Goal: Task Accomplishment & Management: Complete application form

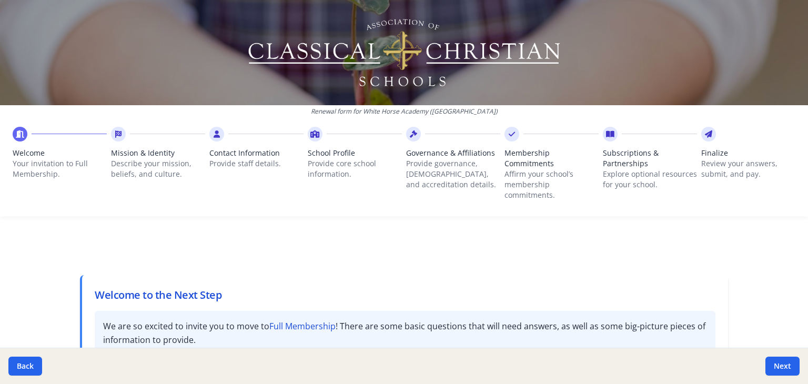
click at [147, 155] on span "Mission & Identity" at bounding box center [158, 153] width 94 height 11
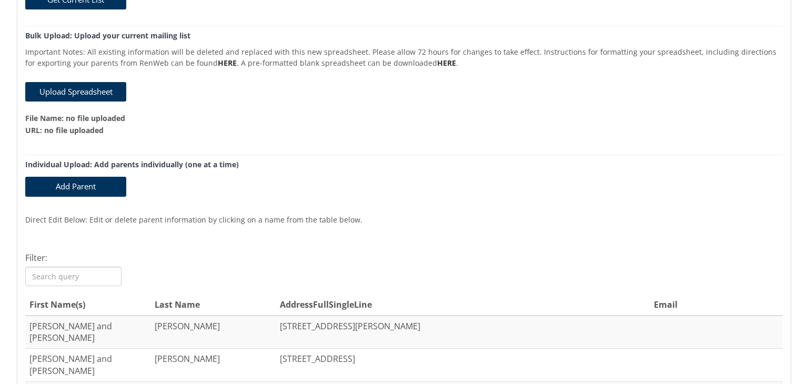
scroll to position [321, 0]
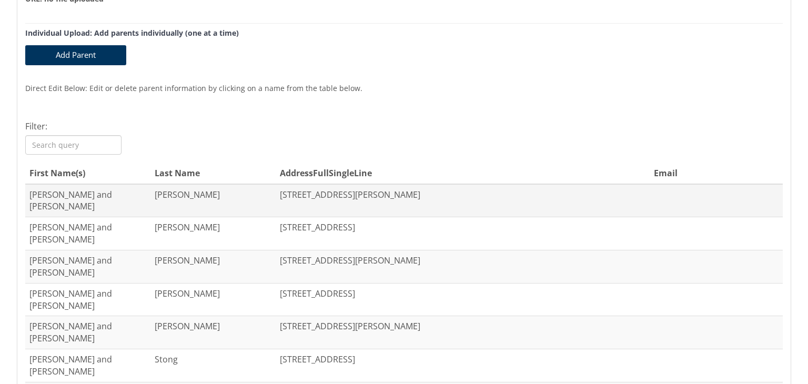
click at [105, 194] on td "George and Courtney" at bounding box center [87, 200] width 125 height 33
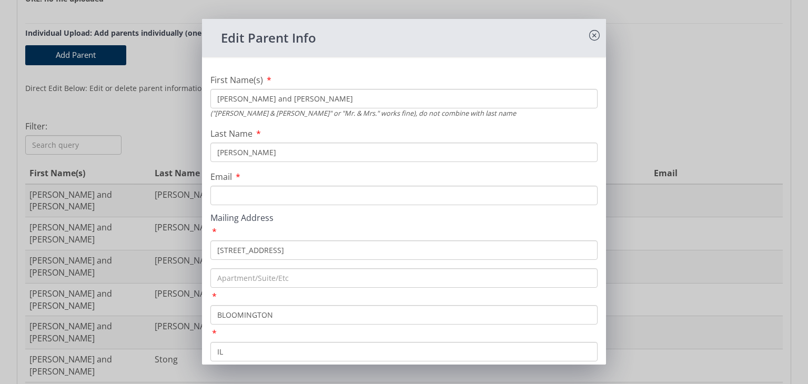
scroll to position [76, 0]
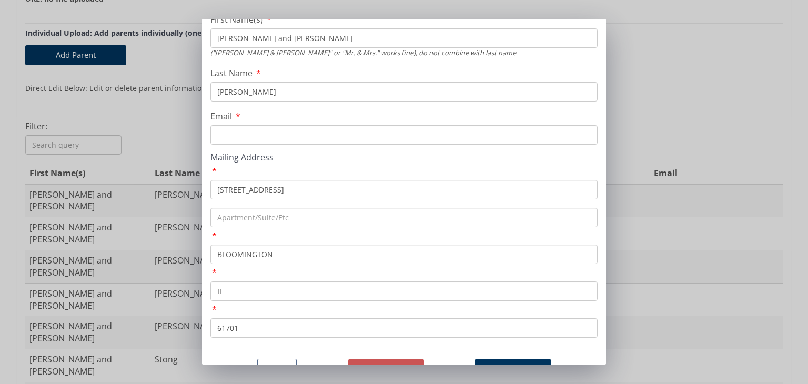
click at [384, 359] on button "Delete" at bounding box center [386, 369] width 76 height 21
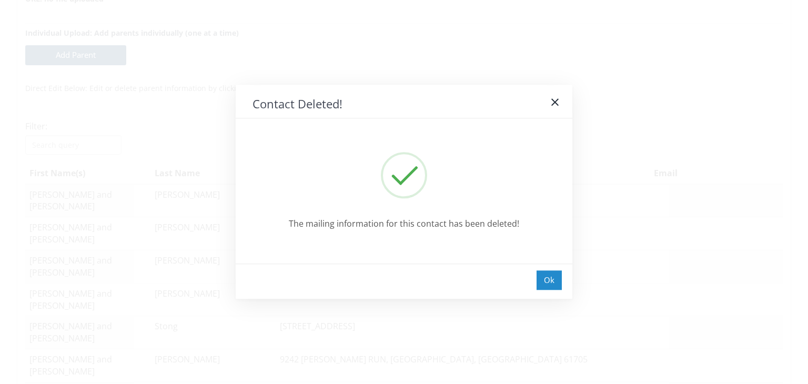
click at [549, 287] on div "Ok" at bounding box center [549, 279] width 25 height 19
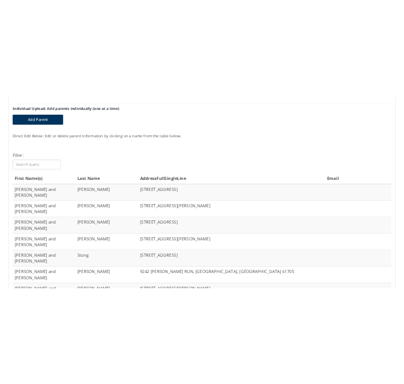
scroll to position [374, 0]
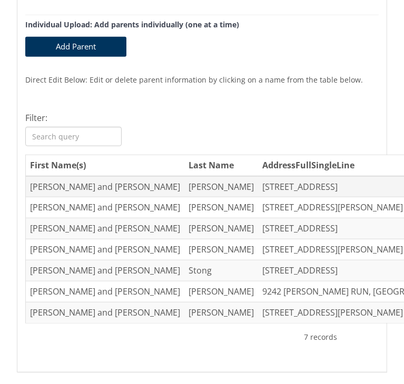
click at [55, 197] on td "Wesley and Kinsey" at bounding box center [105, 186] width 158 height 21
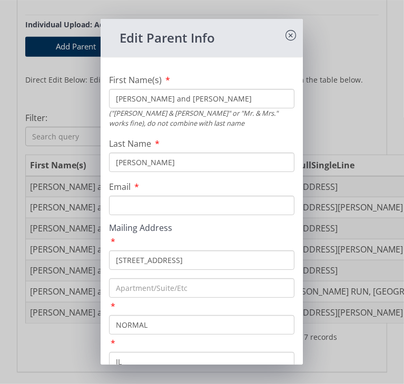
click at [151, 207] on input "Email" at bounding box center [201, 205] width 185 height 19
paste input "praisehim.kinseylou@gmail.com"
type input "praisehim.kinseylou@gmail.com"
click at [189, 177] on div "First Name(s) Wesley and Kinsey ("Andy & Charlotte" or "Mr. & Mrs." works fine)…" at bounding box center [201, 245] width 202 height 360
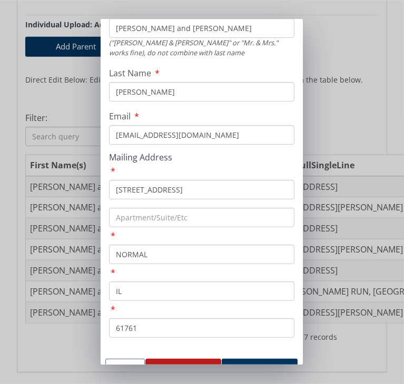
scroll to position [0, 0]
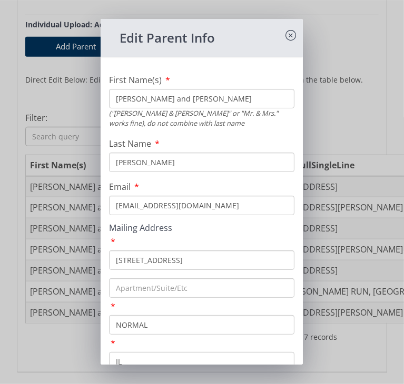
click at [117, 96] on input "Wesley and Kinsey" at bounding box center [201, 98] width 185 height 19
click at [139, 98] on input "Wesley and Kinsey" at bounding box center [201, 98] width 185 height 19
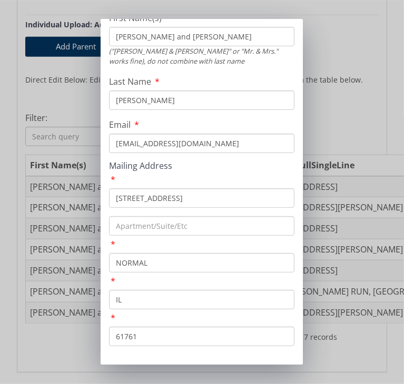
scroll to position [86, 0]
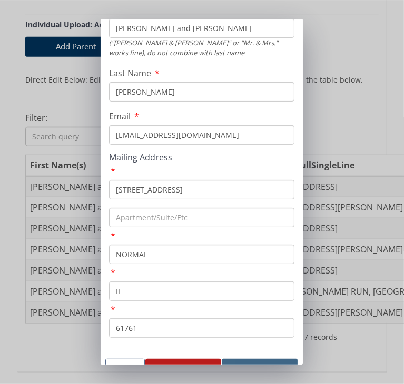
type input "Wes and Kinsey"
click at [256, 359] on button "Update" at bounding box center [260, 369] width 76 height 21
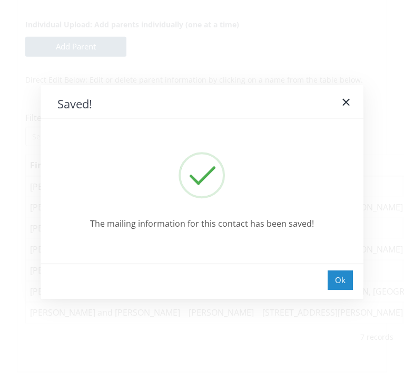
click at [336, 284] on div "Ok" at bounding box center [339, 279] width 25 height 19
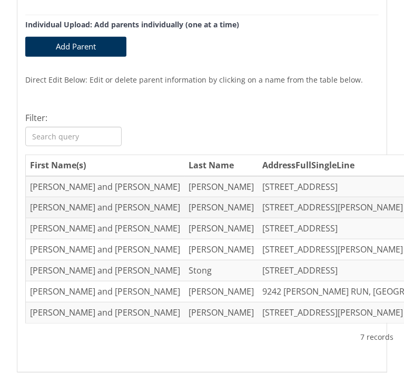
click at [53, 218] on td "Brandon and Sheena" at bounding box center [105, 207] width 158 height 21
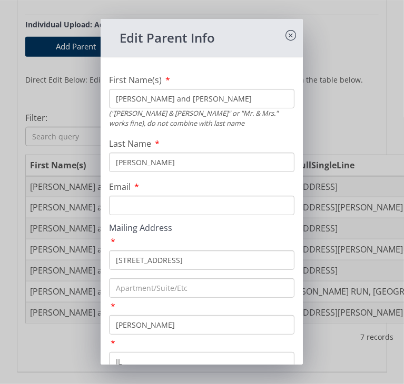
click at [182, 95] on input "Brandon and Sheena" at bounding box center [201, 98] width 185 height 19
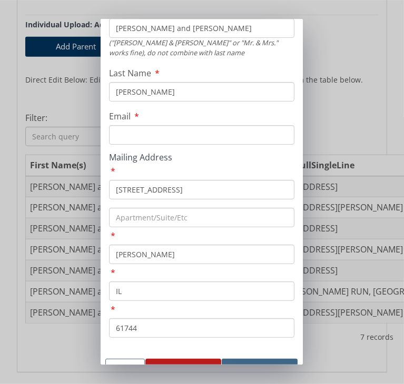
type input "Brandon and Shanna"
click at [247, 359] on button "Update" at bounding box center [260, 369] width 76 height 21
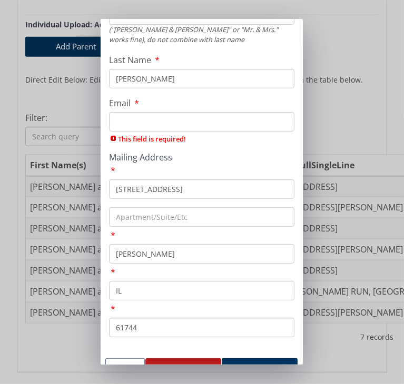
click at [149, 123] on input "Email" at bounding box center [201, 121] width 185 height 19
paste input "shannakaeb@gmail.com"
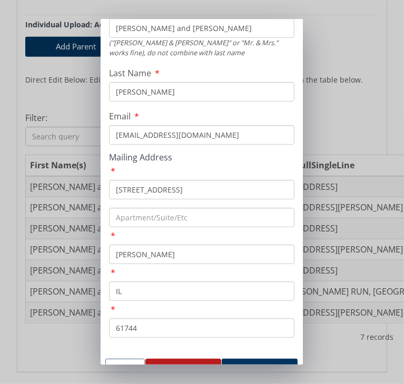
type input "shannakaeb@gmail.com"
click at [215, 153] on h4 "Mailing Address" at bounding box center [201, 157] width 185 height 9
click at [243, 359] on button "Update" at bounding box center [260, 369] width 76 height 21
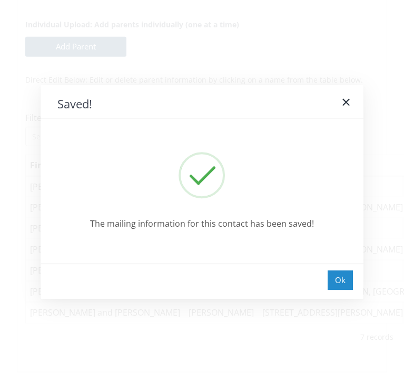
click at [335, 281] on div "Ok" at bounding box center [339, 279] width 25 height 19
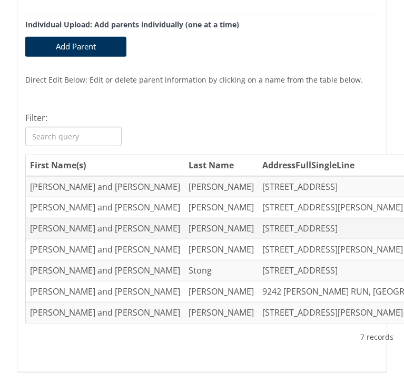
click at [184, 239] on td "Langford" at bounding box center [221, 228] width 74 height 21
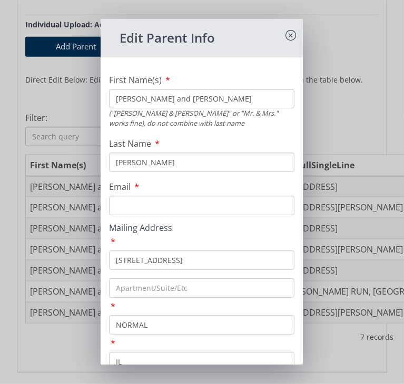
click at [145, 205] on input "Email" at bounding box center [201, 205] width 185 height 19
paste input "zee@ritestay.com"
type input "zee@ritestay.com"
click at [201, 191] on div "Email zee@ritestay.com" at bounding box center [201, 197] width 185 height 35
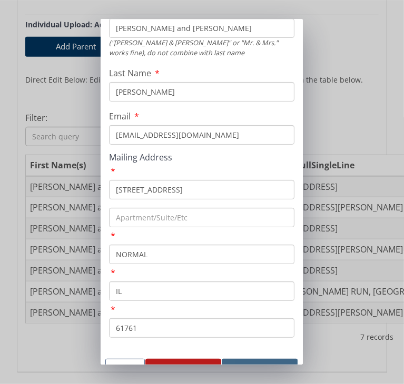
click at [243, 359] on button "Update" at bounding box center [260, 369] width 76 height 21
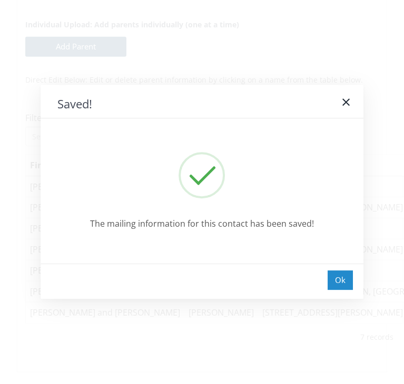
click at [335, 287] on div "Ok" at bounding box center [339, 279] width 25 height 19
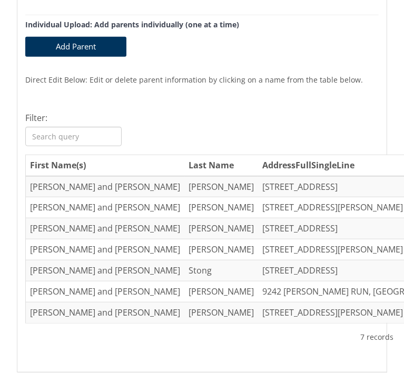
click at [182, 310] on div at bounding box center [183, 249] width 3 height 188
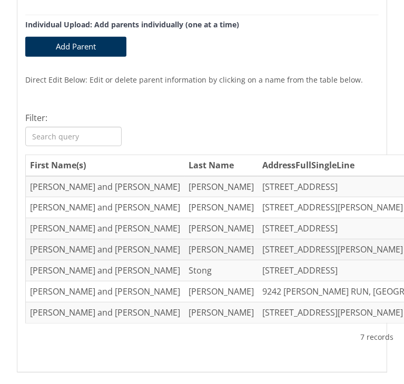
click at [51, 260] on td "Matt and Jackie" at bounding box center [105, 249] width 158 height 21
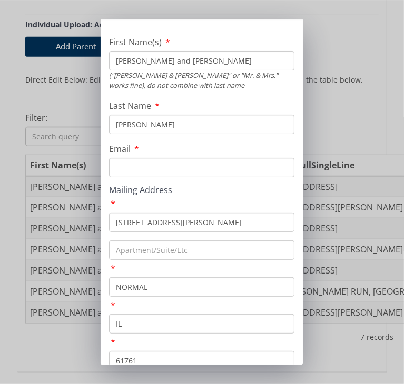
scroll to position [39, 0]
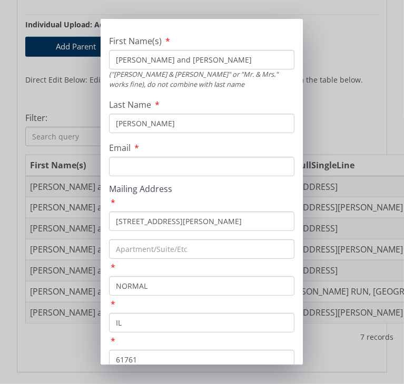
click at [166, 155] on div "Email" at bounding box center [201, 159] width 185 height 35
click at [154, 163] on input "Email" at bounding box center [201, 166] width 185 height 19
paste input "jackie.morris727@gmail.com"
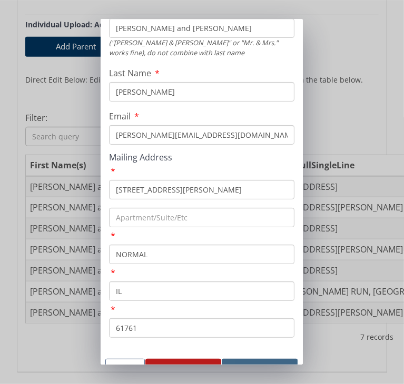
type input "jackie.morris727@gmail.com"
click at [248, 359] on button "Update" at bounding box center [260, 369] width 76 height 21
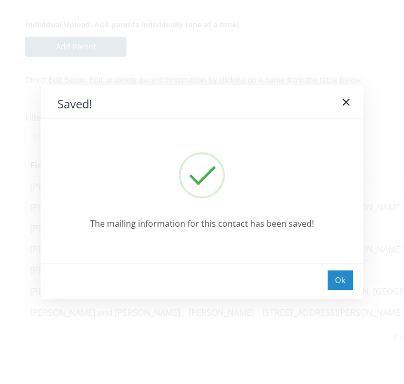
click at [339, 281] on div "Ok" at bounding box center [339, 279] width 25 height 19
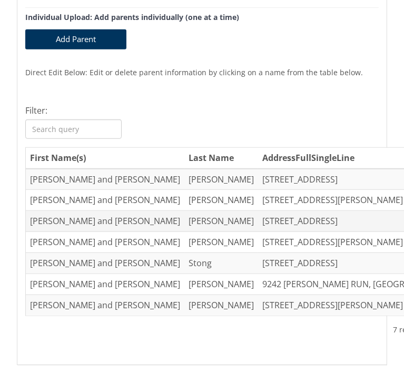
scroll to position [431, 0]
click at [67, 274] on td "Brent and Morgan" at bounding box center [105, 263] width 158 height 21
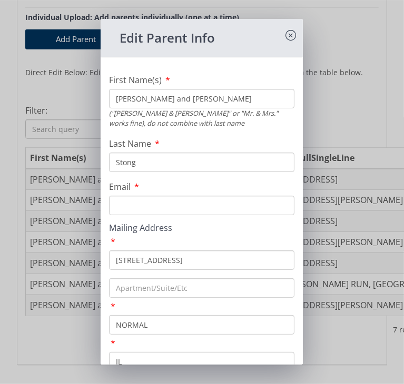
click at [143, 259] on input "101 W POPLAR ST" at bounding box center [201, 259] width 185 height 19
paste input "106 Asbury Farms Cc Ct"
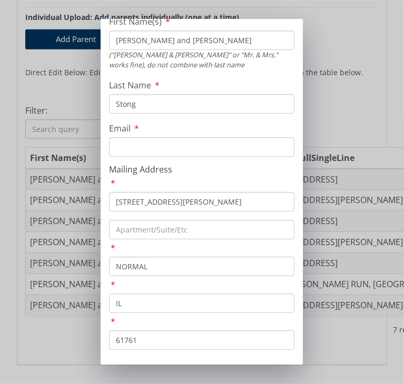
scroll to position [86, 0]
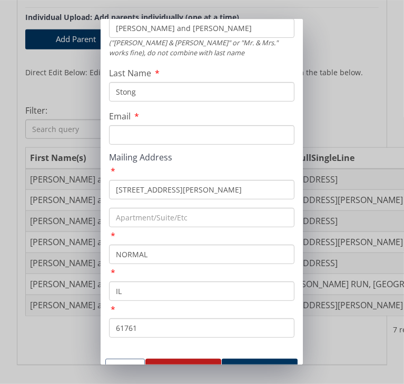
type input "1106 Asbury Farms Cc Ct"
click at [137, 125] on input "Email" at bounding box center [201, 134] width 185 height 19
paste input "[EMAIL_ADDRESS][DOMAIN_NAME]"
type input "[EMAIL_ADDRESS][DOMAIN_NAME]"
click at [240, 359] on button "Update" at bounding box center [260, 369] width 76 height 21
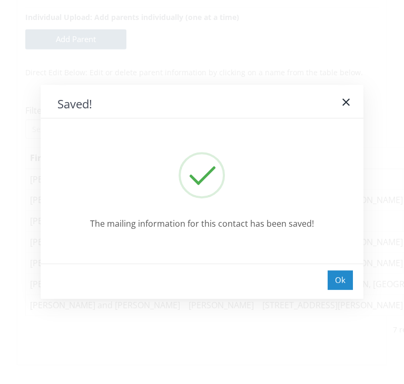
click at [346, 285] on div "Ok" at bounding box center [339, 279] width 25 height 19
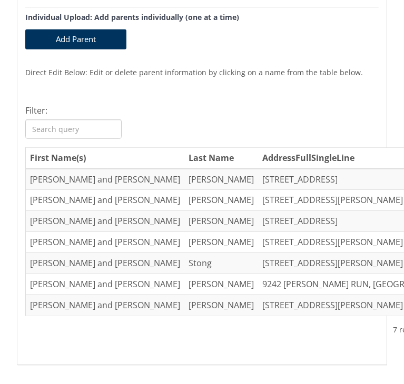
scroll to position [563, 0]
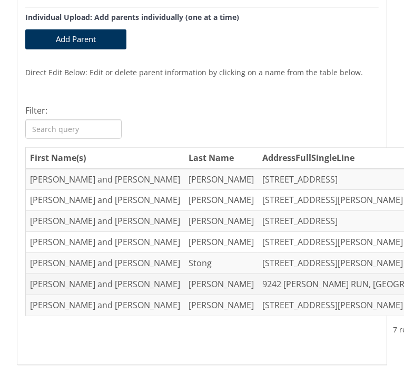
click at [51, 274] on td "Brent and Alisha" at bounding box center [105, 284] width 158 height 21
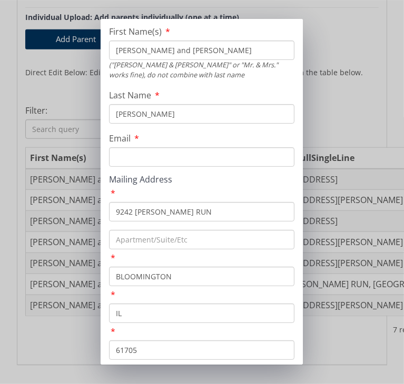
scroll to position [49, 0]
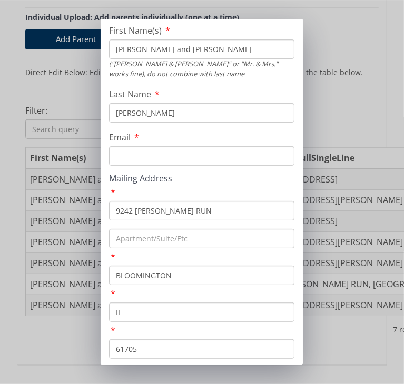
click at [124, 156] on input "Email" at bounding box center [201, 155] width 185 height 19
paste input "bawagenbach@gmail.com"
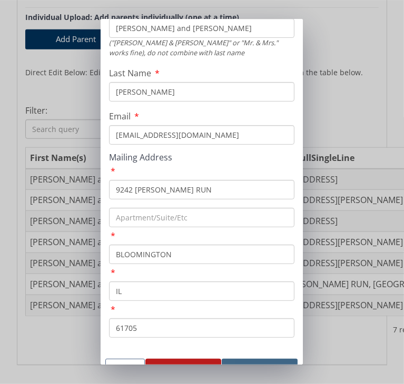
type input "bawagenbach@gmail.com"
click at [255, 359] on button "Update" at bounding box center [260, 369] width 76 height 21
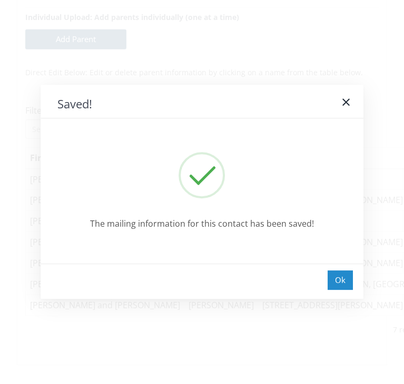
click at [346, 280] on div "Ok" at bounding box center [339, 279] width 25 height 19
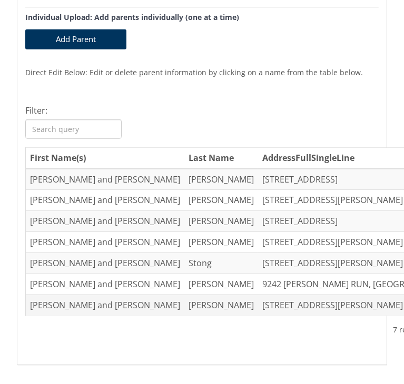
click at [184, 295] on td "Wilkinson" at bounding box center [221, 305] width 74 height 21
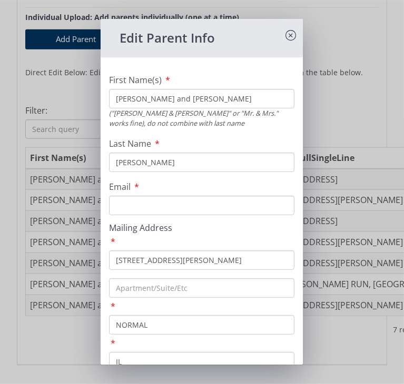
click at [147, 208] on input "Email" at bounding box center [201, 205] width 185 height 19
paste input "rmwilkinson17@gmail.com"
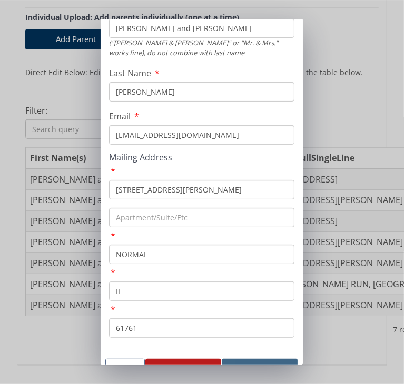
type input "rmwilkinson17@gmail.com"
click at [248, 359] on button "Update" at bounding box center [260, 369] width 76 height 21
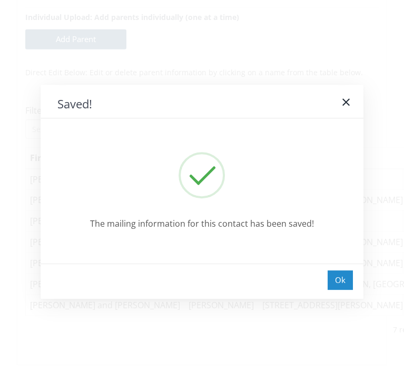
click at [337, 277] on div "Ok" at bounding box center [339, 279] width 25 height 19
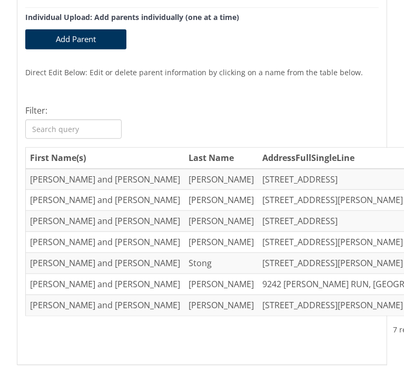
scroll to position [382, 0]
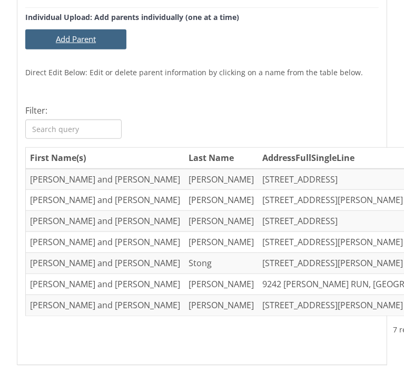
click at [76, 45] on button "Add Parent" at bounding box center [75, 38] width 101 height 19
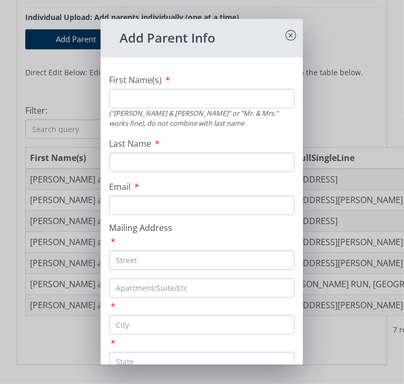
click at [135, 102] on input "First Name(s)" at bounding box center [201, 98] width 185 height 19
type input "Michael and Elizabeth"
type input "Fornero"
click at [146, 192] on div "Email" at bounding box center [201, 197] width 185 height 35
click at [143, 201] on input "Email" at bounding box center [201, 205] width 185 height 19
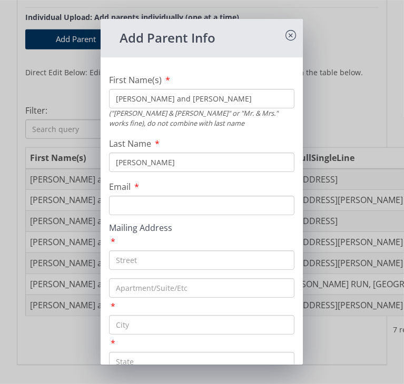
paste input "michael.fornero@gmail.com"
type input "michael.fornero@gmail.com"
click at [123, 258] on input "text" at bounding box center [201, 259] width 185 height 19
paste input "1502 Adam Dr."
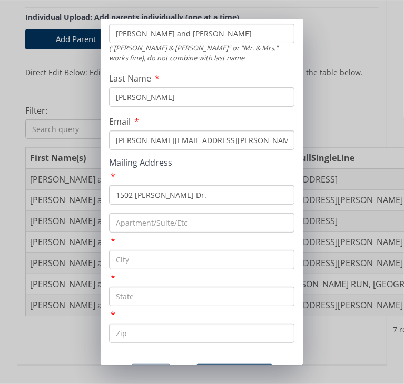
type input "1502 Adam Dr."
click at [123, 258] on input "text" at bounding box center [201, 259] width 185 height 19
type input "Normal"
type input "IL"
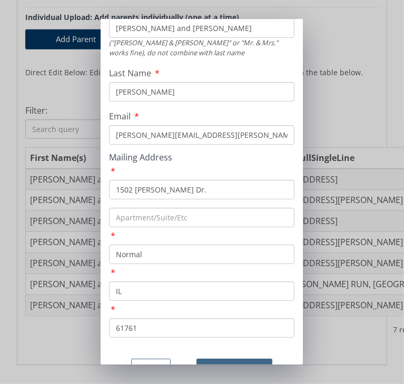
type input "61761"
click at [217, 359] on button "Save" at bounding box center [234, 369] width 76 height 21
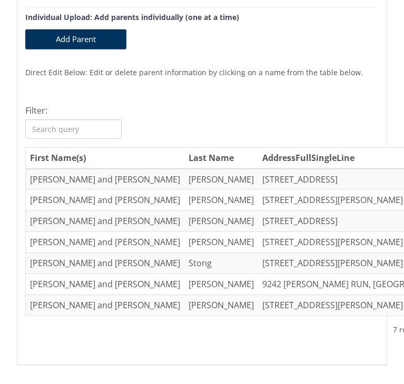
click at [42, 324] on div "Add Parent Info First Name(s) Michael and Elizabeth ("Andy & Charlotte" or "Mr.…" at bounding box center [202, 192] width 404 height 384
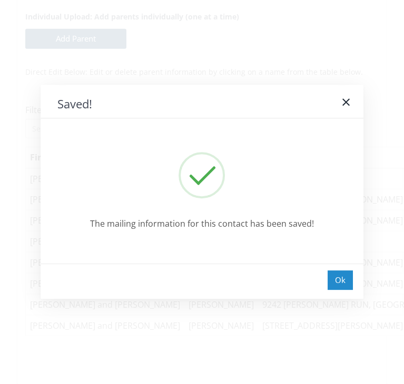
click at [341, 275] on div "Ok" at bounding box center [339, 279] width 25 height 19
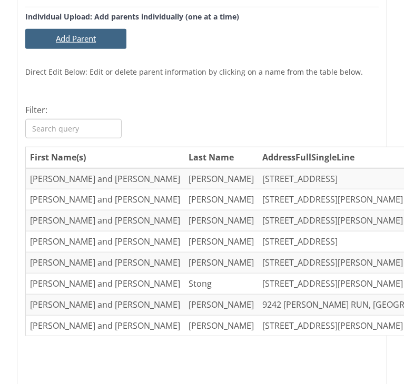
click at [55, 38] on button "Add Parent" at bounding box center [75, 38] width 101 height 19
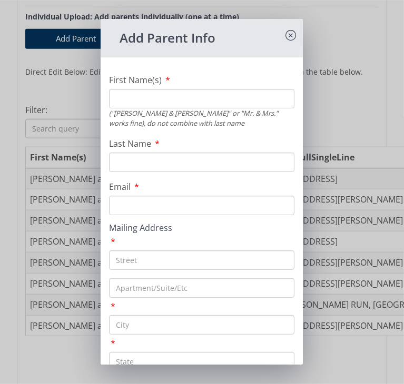
click at [172, 99] on input "First Name(s)" at bounding box center [201, 98] width 185 height 19
type input "Renan"
type input "Martins dos Santos"
click at [154, 206] on input "Email" at bounding box center [201, 205] width 185 height 19
paste input "renaodurst@gmail.com"
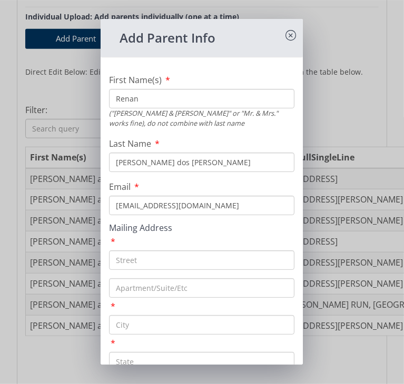
type input "renaodurst@gmail.com"
click at [192, 180] on div "First Name(s) Renan ("Andy & Charlotte" or "Mr. & Mrs." works fine), do not com…" at bounding box center [201, 245] width 202 height 360
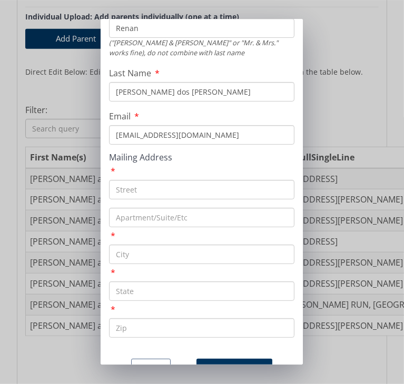
click at [126, 180] on input "text" at bounding box center [201, 189] width 185 height 19
paste input "2005 Oakwood Ave"
type input "2005 Oakwood Ave"
click at [127, 245] on input "text" at bounding box center [201, 254] width 185 height 19
type input "Normal"
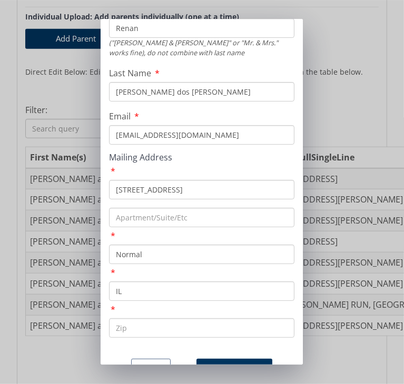
type input "IL"
type input "61704"
click at [105, 246] on div "First Name(s) Renan ("Andy & Charlotte" or "Mr. & Mrs." works fine), do not com…" at bounding box center [201, 175] width 202 height 360
click at [215, 359] on button "Save" at bounding box center [234, 369] width 76 height 21
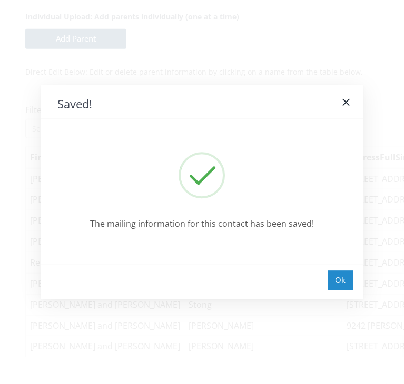
click at [343, 284] on div "Ok" at bounding box center [339, 279] width 25 height 19
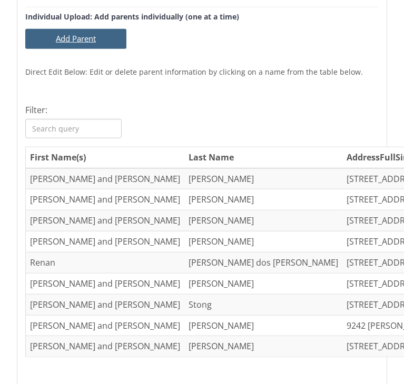
click at [95, 36] on button "Add Parent" at bounding box center [75, 38] width 101 height 19
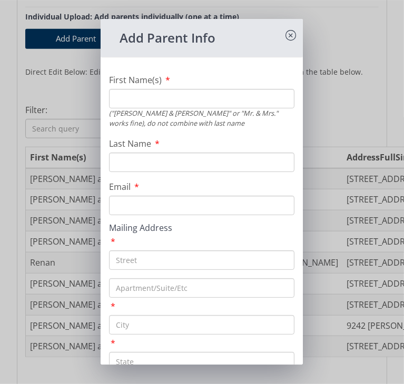
click at [156, 93] on input "First Name(s)" at bounding box center [201, 98] width 185 height 19
type input "Dustin and Elizabeth"
type input "Rabe"
click at [166, 255] on input "text" at bounding box center [201, 259] width 185 height 19
click at [130, 201] on input "Email" at bounding box center [201, 205] width 185 height 19
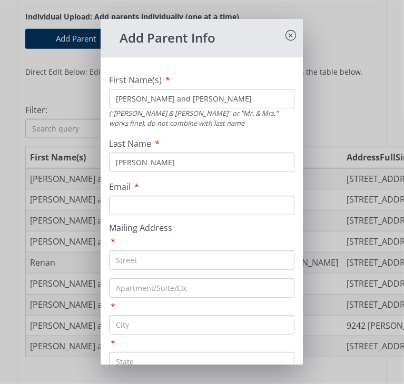
paste input "elizabeth_rabe@yahoo.com"
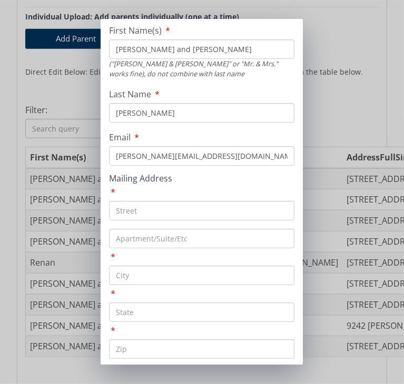
type input "elizabeth_rabe@yahoo.com"
click at [135, 212] on input "text" at bounding box center [201, 210] width 185 height 19
paste input "27709 N 2550 E Rd"
type input "27709 N 2550 E Rd"
click at [193, 266] on input "text" at bounding box center [201, 275] width 185 height 19
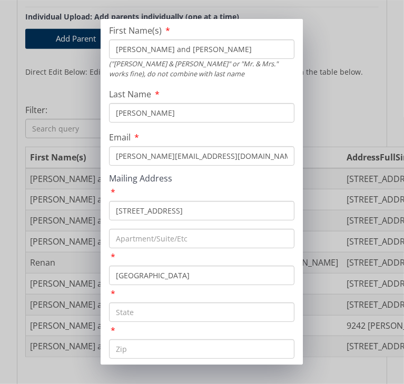
type input "Lexington"
type input "IL"
type input "61753"
click at [240, 255] on div "Lexington" at bounding box center [201, 267] width 185 height 35
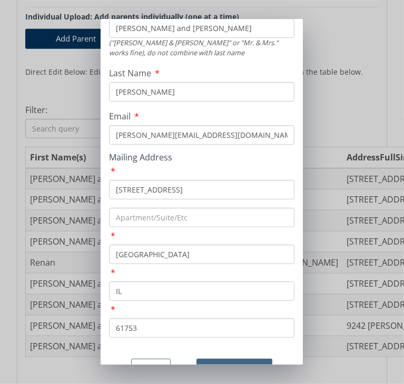
click at [221, 359] on button "Save" at bounding box center [234, 369] width 76 height 21
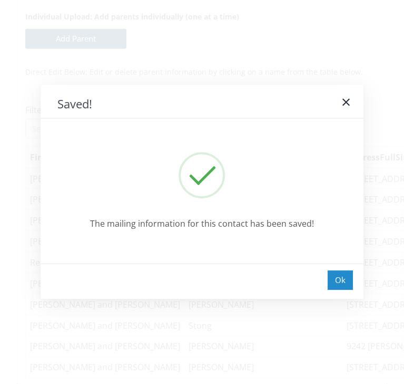
click at [335, 276] on div "Ok" at bounding box center [339, 279] width 25 height 19
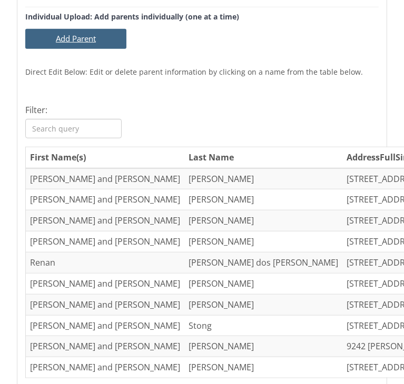
click at [67, 41] on button "Add Parent" at bounding box center [75, 38] width 101 height 19
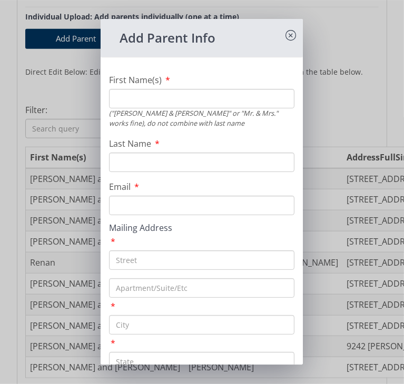
click at [133, 103] on input "First Name(s)" at bounding box center [201, 98] width 185 height 19
type input "Benson and Sophia"
type input "Rabe"
click at [145, 208] on input "Email" at bounding box center [201, 205] width 185 height 19
paste input "Sophia.kuhlman1@gmail.com"
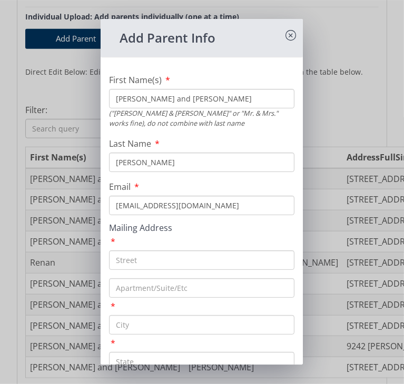
type input "Sophia.kuhlman1@gmail.com"
click at [128, 261] on input "text" at bounding box center [201, 259] width 185 height 19
type input "4579 Townhall Rd"
type input "Hopedale"
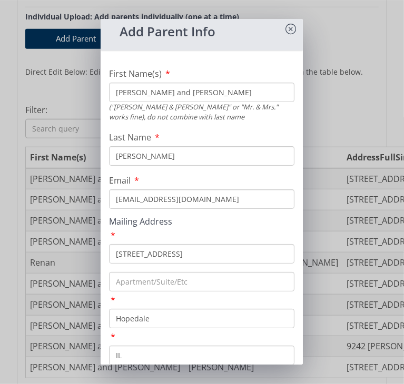
type input "IL"
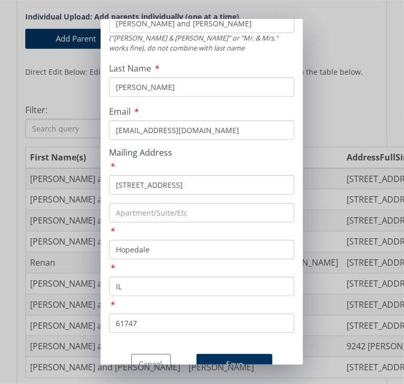
type input "61747"
click at [151, 261] on div "IL" at bounding box center [201, 278] width 185 height 35
click at [227, 354] on button "Save" at bounding box center [234, 364] width 76 height 21
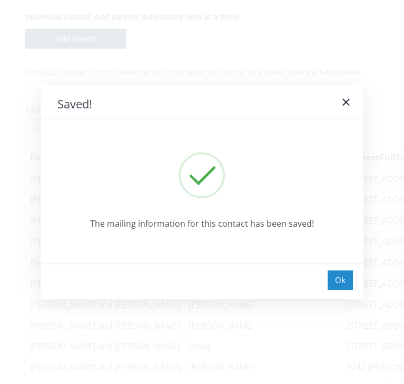
click at [338, 278] on div "Ok" at bounding box center [339, 279] width 25 height 19
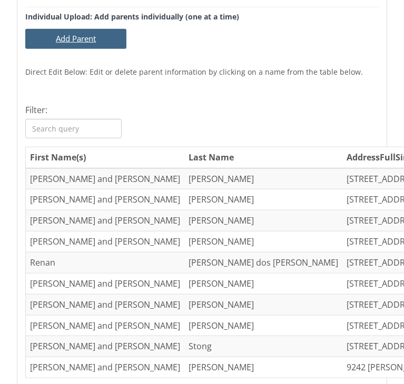
click at [69, 39] on button "Add Parent" at bounding box center [75, 38] width 101 height 19
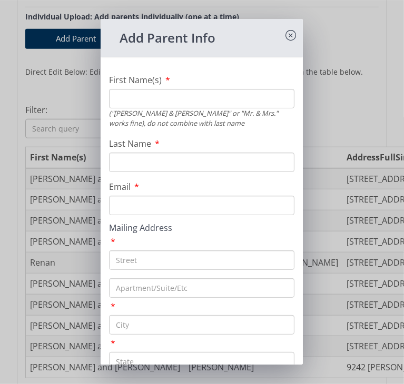
click at [140, 106] on input "First Name(s)" at bounding box center [201, 98] width 185 height 19
type input "Nathaniel and Amanda"
type input "Toca"
click at [149, 199] on input "Email" at bounding box center [201, 205] width 185 height 19
paste input "amtoca@gmail.com"
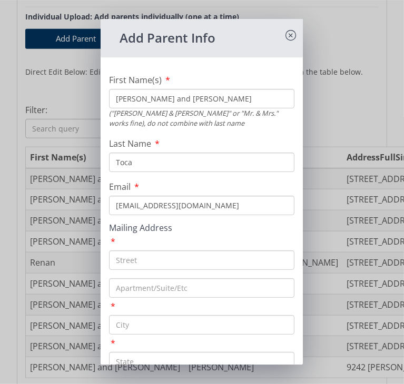
type input "amtoca@gmail.com"
click at [146, 260] on input "text" at bounding box center [201, 259] width 185 height 19
paste input "1119 Hanson Dr"
type input "1119 Hanson Dr"
click at [130, 323] on input "text" at bounding box center [201, 324] width 185 height 19
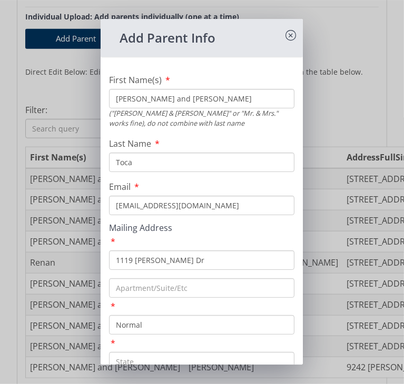
type input "Normal"
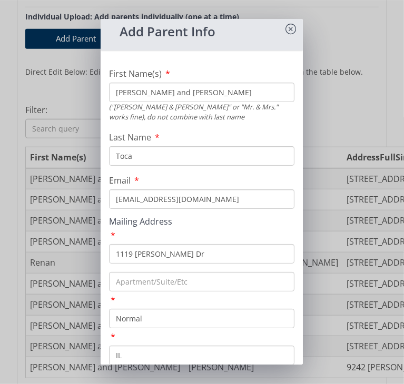
type input "IL"
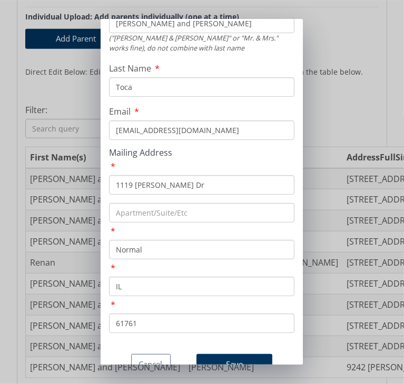
type input "61761"
click at [128, 324] on div "First Name(s) Nathaniel and Amanda ("Andy & Charlotte" or "Mr. & Mrs." works fi…" at bounding box center [201, 170] width 202 height 360
click at [219, 354] on button "Save" at bounding box center [234, 364] width 76 height 21
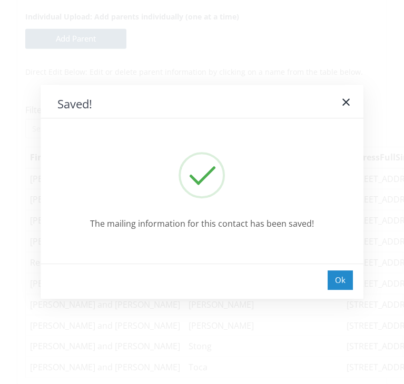
click at [341, 283] on div "Ok" at bounding box center [339, 279] width 25 height 19
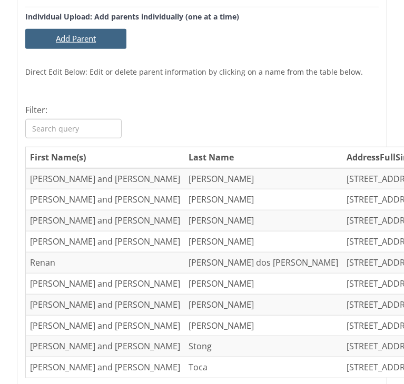
click at [58, 35] on button "Add Parent" at bounding box center [75, 38] width 101 height 19
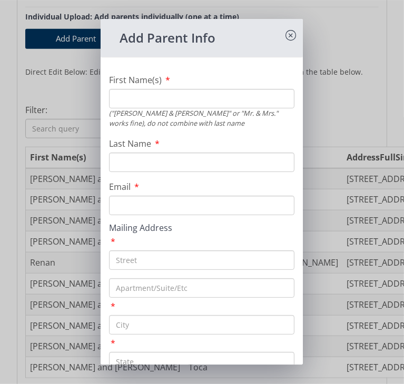
click at [273, 28] on div "Add Parent Info" at bounding box center [201, 38] width 202 height 38
click at [286, 37] on icon at bounding box center [291, 35] width 11 height 11
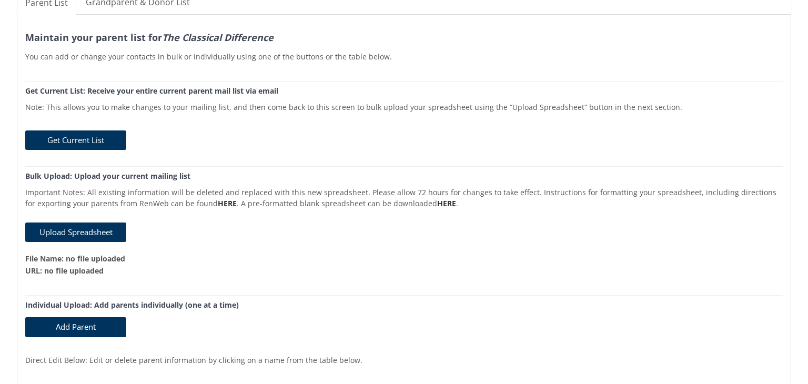
scroll to position [0, 0]
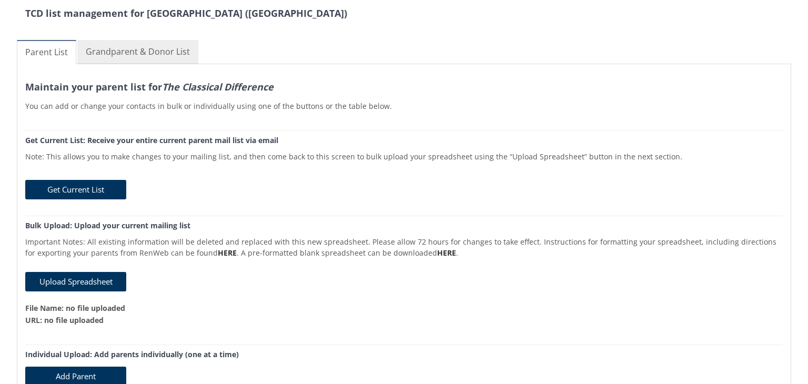
click at [142, 51] on link "Grandparent & Donor List" at bounding box center [137, 52] width 121 height 24
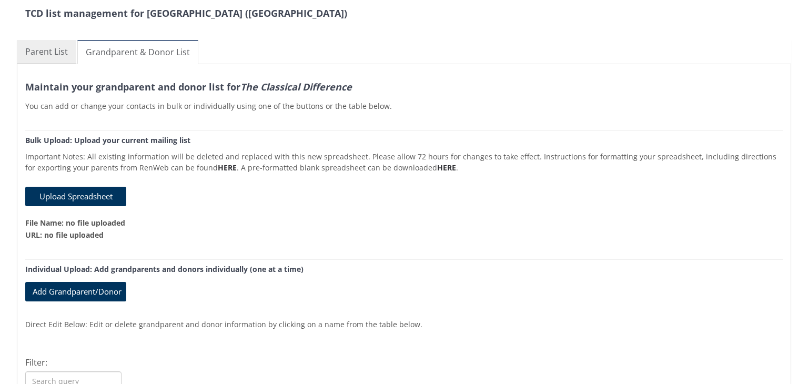
click at [46, 51] on link "Parent List" at bounding box center [46, 52] width 59 height 24
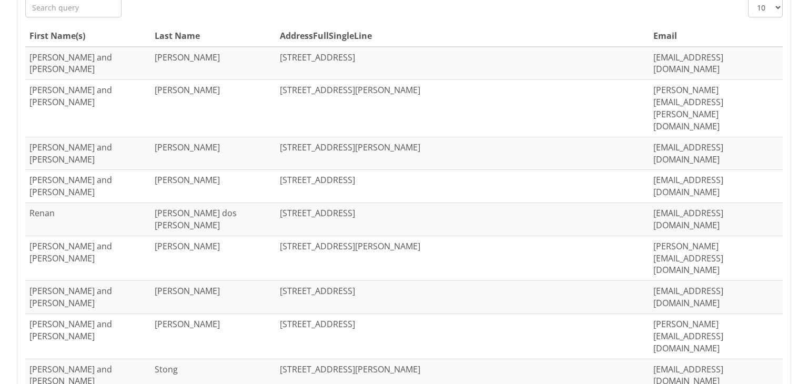
scroll to position [457, 0]
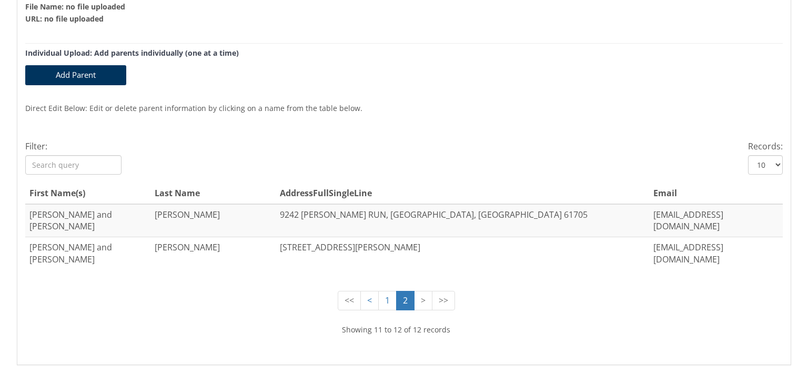
scroll to position [293, 0]
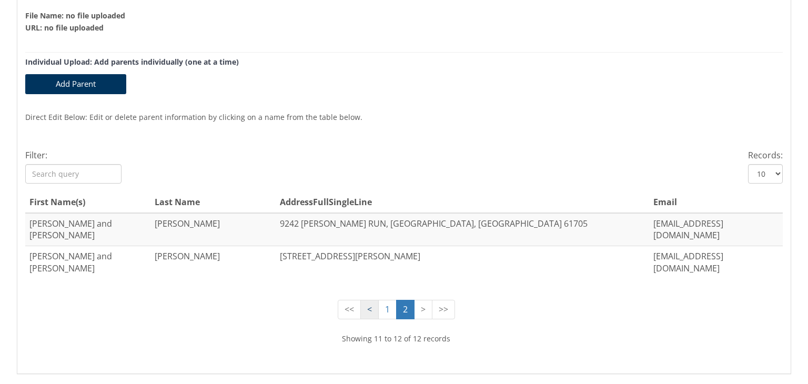
click at [366, 300] on link "<" at bounding box center [369, 309] width 18 height 19
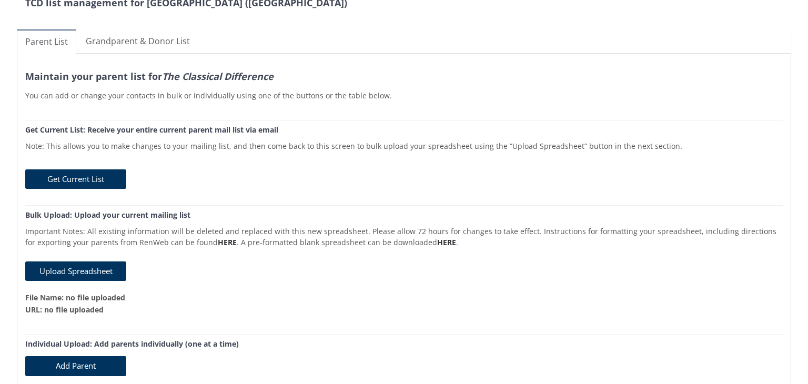
scroll to position [0, 0]
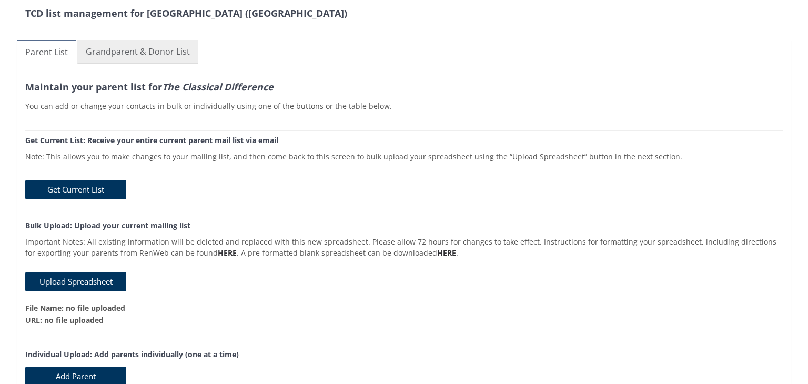
click at [125, 49] on link "Grandparent & Donor List" at bounding box center [137, 52] width 121 height 24
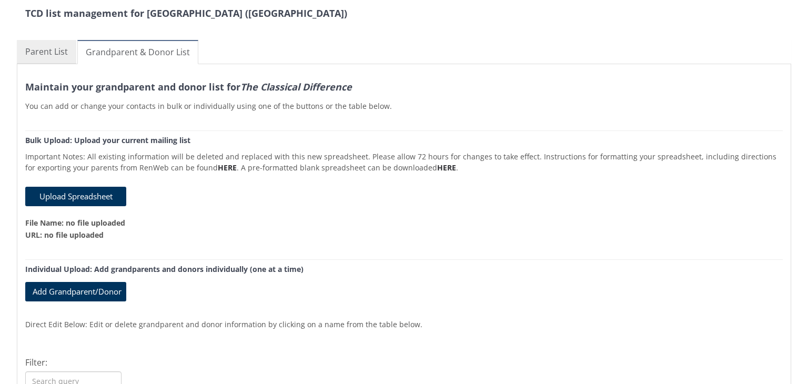
click at [55, 46] on link "Parent List" at bounding box center [46, 52] width 59 height 24
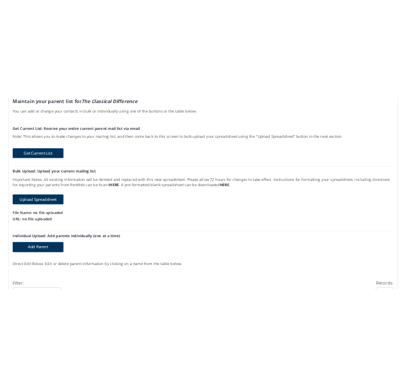
scroll to position [253, 0]
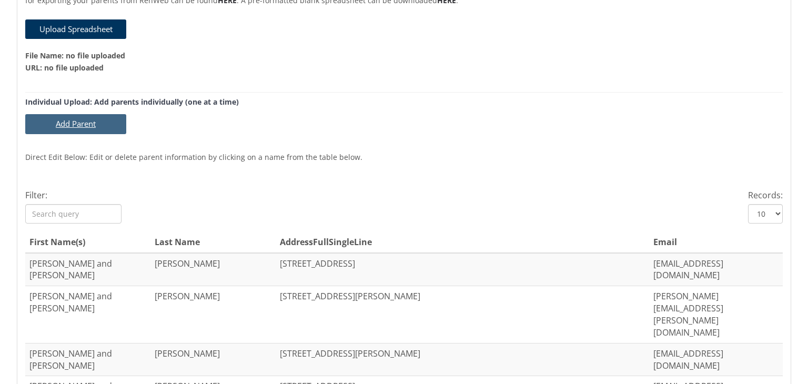
click at [63, 117] on button "Add Parent" at bounding box center [75, 123] width 101 height 19
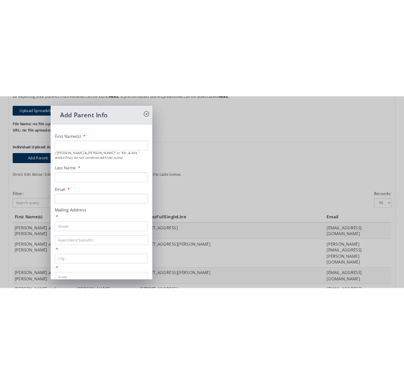
scroll to position [275, 0]
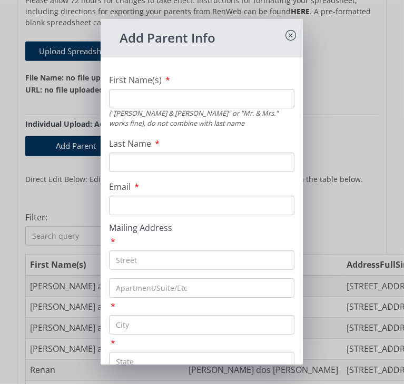
click at [182, 95] on input "First Name(s)" at bounding box center [201, 98] width 185 height 19
type input "Drew and Danae"
type input "Martin"
click at [173, 206] on input "Email" at bounding box center [201, 205] width 185 height 19
paste input "[EMAIL_ADDRESS][DOMAIN_NAME]"
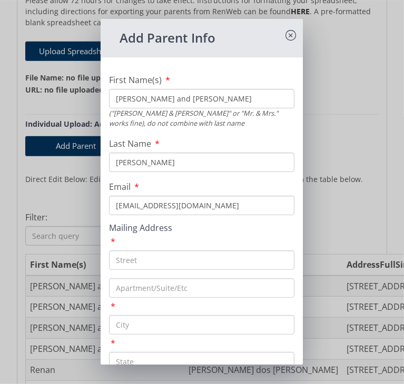
type input "[EMAIL_ADDRESS][DOMAIN_NAME]"
click at [146, 260] on input "text" at bounding box center [201, 259] width 185 height 19
paste input "2011 Foxwood CC Run"
type input "2011 Foxwood CC Run"
type input "Normal"
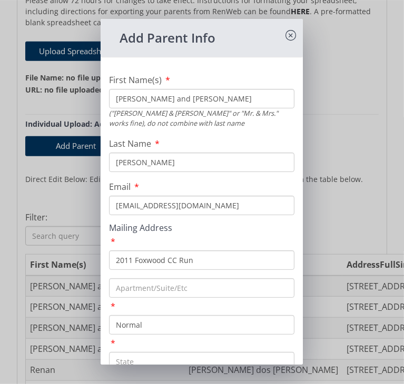
scroll to position [5, 0]
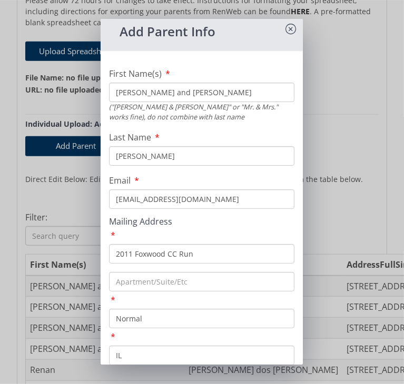
type input "IL"
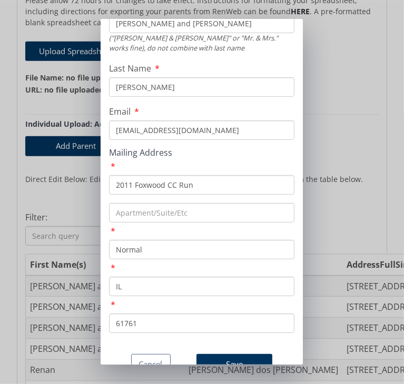
type input "61761"
click at [133, 326] on div "First Name(s) Drew and Danae ("Andy & Charlotte" or "Mr. & Mrs." works fine), d…" at bounding box center [201, 170] width 202 height 360
click at [229, 354] on button "Save" at bounding box center [234, 364] width 76 height 21
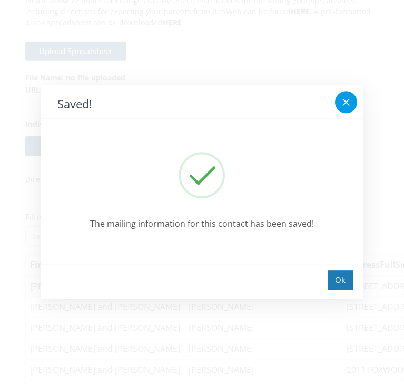
click at [347, 102] on icon at bounding box center [345, 102] width 7 height 7
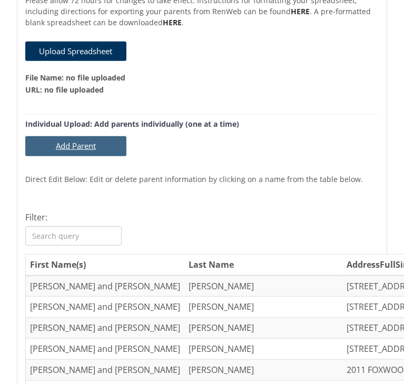
click at [79, 150] on button "Add Parent" at bounding box center [75, 145] width 101 height 19
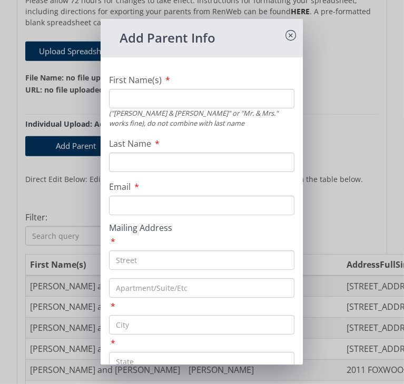
click at [141, 108] on div "("Andy & Charlotte" or "Mr. & Mrs." works fine), do not combine with last name" at bounding box center [201, 118] width 185 height 20
click at [135, 100] on input "First Name(s)" at bounding box center [201, 98] width 185 height 19
type input "H"
type input "Scott and Jenae"
type input "Herrmann"
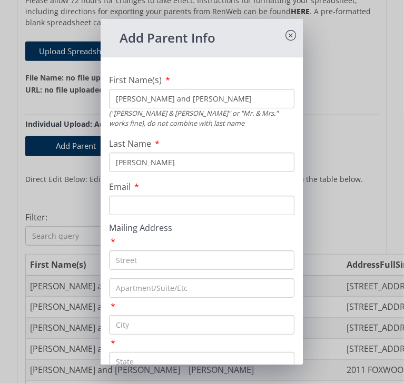
click at [208, 202] on input "Email" at bounding box center [201, 205] width 185 height 19
paste input "scottandjenae15@gmail.com"
type input "scottandjenae15@gmail.com"
click at [153, 263] on input "text" at bounding box center [201, 259] width 185 height 19
click at [143, 256] on input "text" at bounding box center [201, 259] width 185 height 19
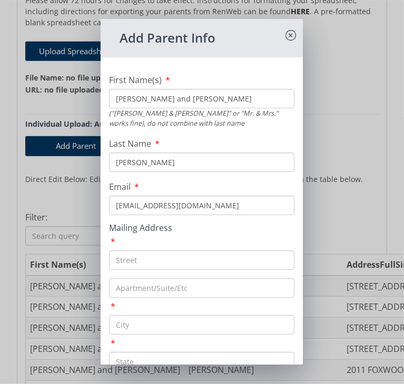
paste input "604 Valentine Ct"
type input "604 Valentine Ct"
click at [137, 323] on input "text" at bounding box center [201, 324] width 185 height 19
type input "Hudson"
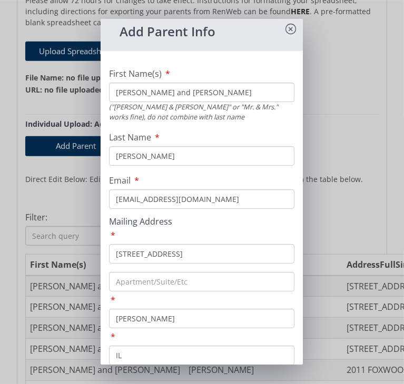
type input "IL"
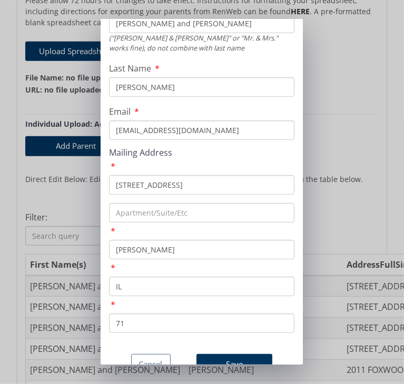
type input "7"
type input "61748"
click at [138, 323] on div "First Name(s) Scott and Jenae ("Andy & Charlotte" or "Mr. & Mrs." works fine), …" at bounding box center [201, 170] width 202 height 360
click at [215, 354] on button "Save" at bounding box center [234, 364] width 76 height 21
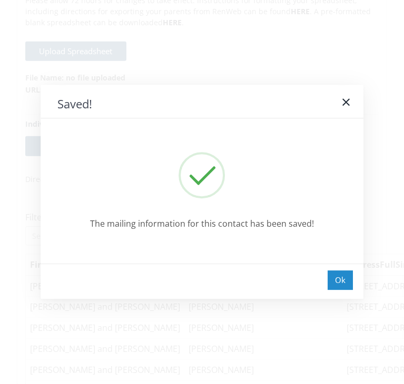
click at [331, 282] on div "Ok" at bounding box center [339, 279] width 25 height 19
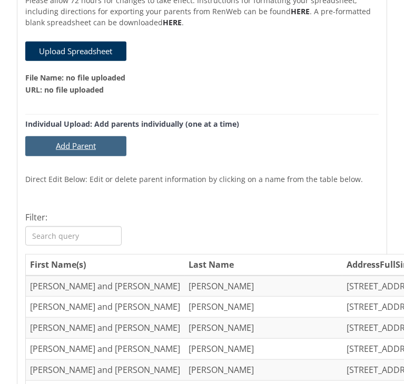
click at [86, 143] on button "Add Parent" at bounding box center [75, 145] width 101 height 19
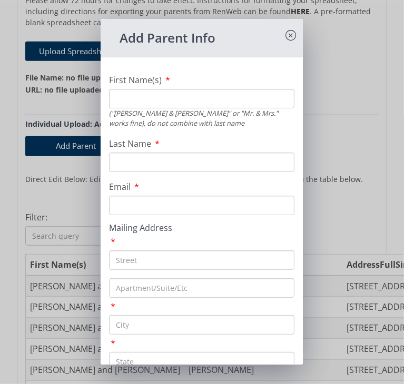
click at [162, 95] on input "First Name(s)" at bounding box center [201, 98] width 185 height 19
type input "Dean and Sarah"
type input "Fletcher"
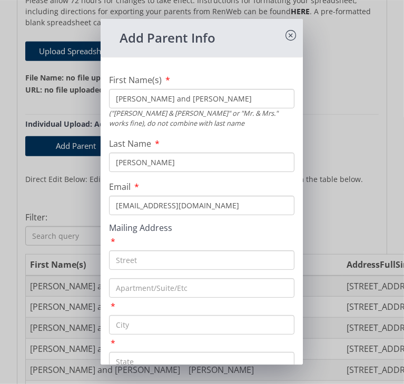
type input "deanfletcher88@gmail.com"
type input "38 Chiswick Cir"
type input "Bloomington"
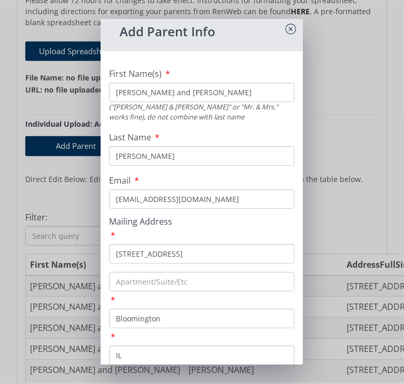
type input "IL"
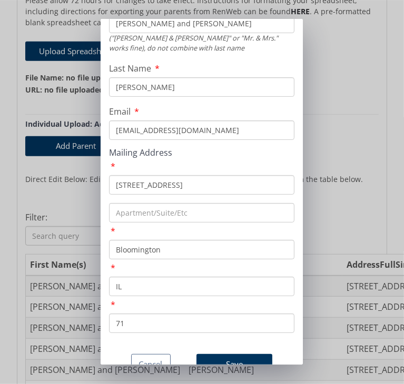
type input "7"
type input "61704"
click at [185, 329] on div "First Name(s) Dean and Sarah ("Andy & Charlotte" or "Mr. & Mrs." works fine), d…" at bounding box center [201, 170] width 202 height 360
click at [205, 354] on button "Save" at bounding box center [234, 364] width 76 height 21
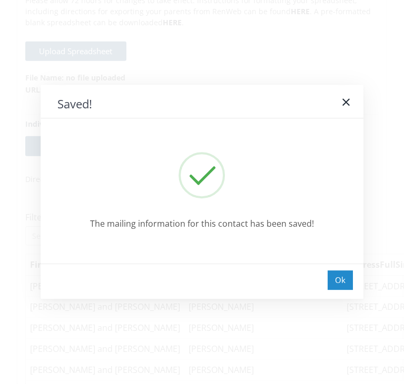
click at [347, 279] on div "Ok" at bounding box center [339, 279] width 25 height 19
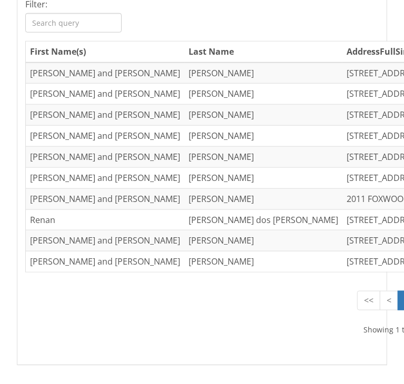
scroll to position [732, 0]
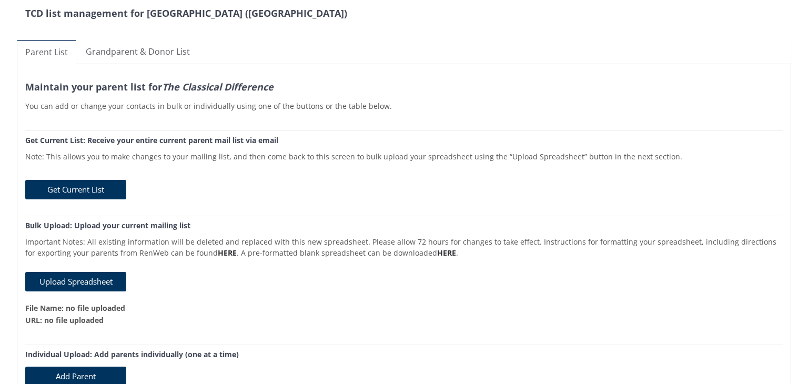
scroll to position [355, 0]
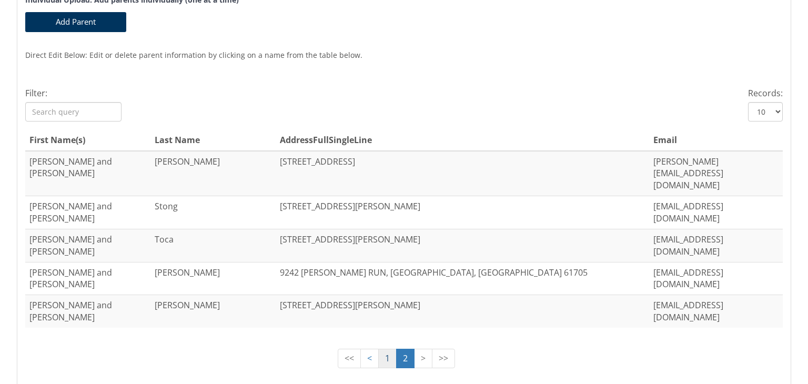
click at [381, 349] on link "1" at bounding box center [387, 358] width 18 height 19
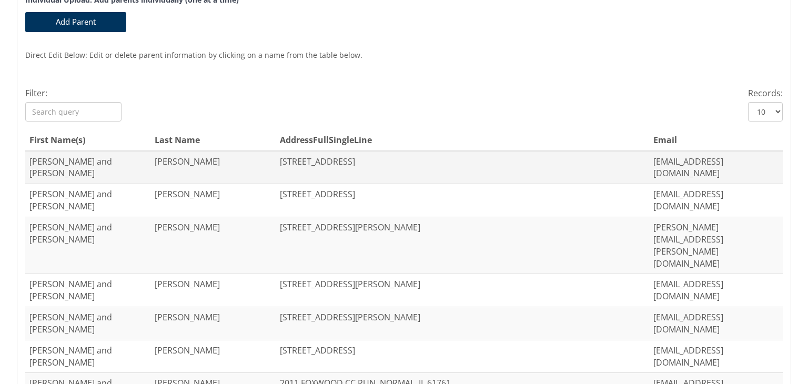
scroll to position [0, 0]
